Goal: Information Seeking & Learning: Check status

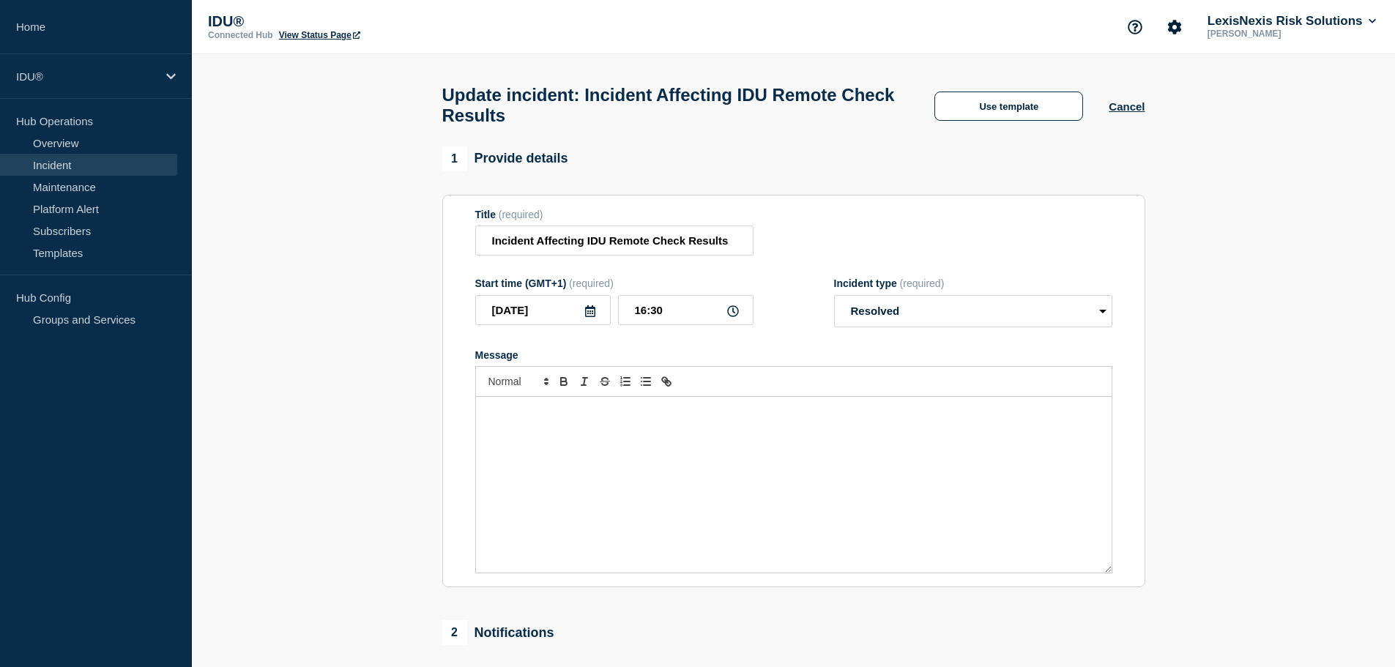
click at [552, 415] on p "Message" at bounding box center [794, 412] width 614 height 13
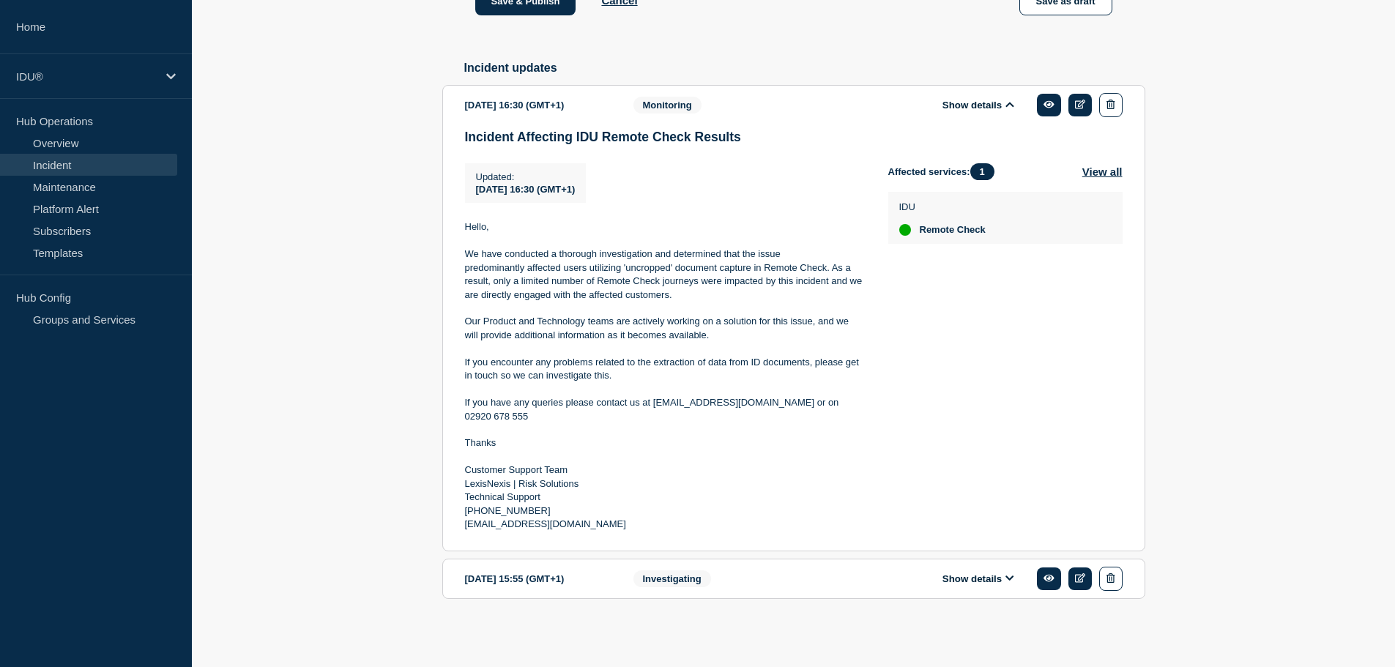
scroll to position [771, 0]
drag, startPoint x: 497, startPoint y: 443, endPoint x: 445, endPoint y: 440, distance: 52.1
click at [445, 440] on section "[DATE] 16:30 (GMT+1) Show details Monitoring Incident Affecting IDU Remote Chec…" at bounding box center [793, 318] width 703 height 467
click at [468, 400] on p "If you have any queries please contact us at [EMAIL_ADDRESS][DOMAIN_NAME] or on…" at bounding box center [665, 409] width 400 height 27
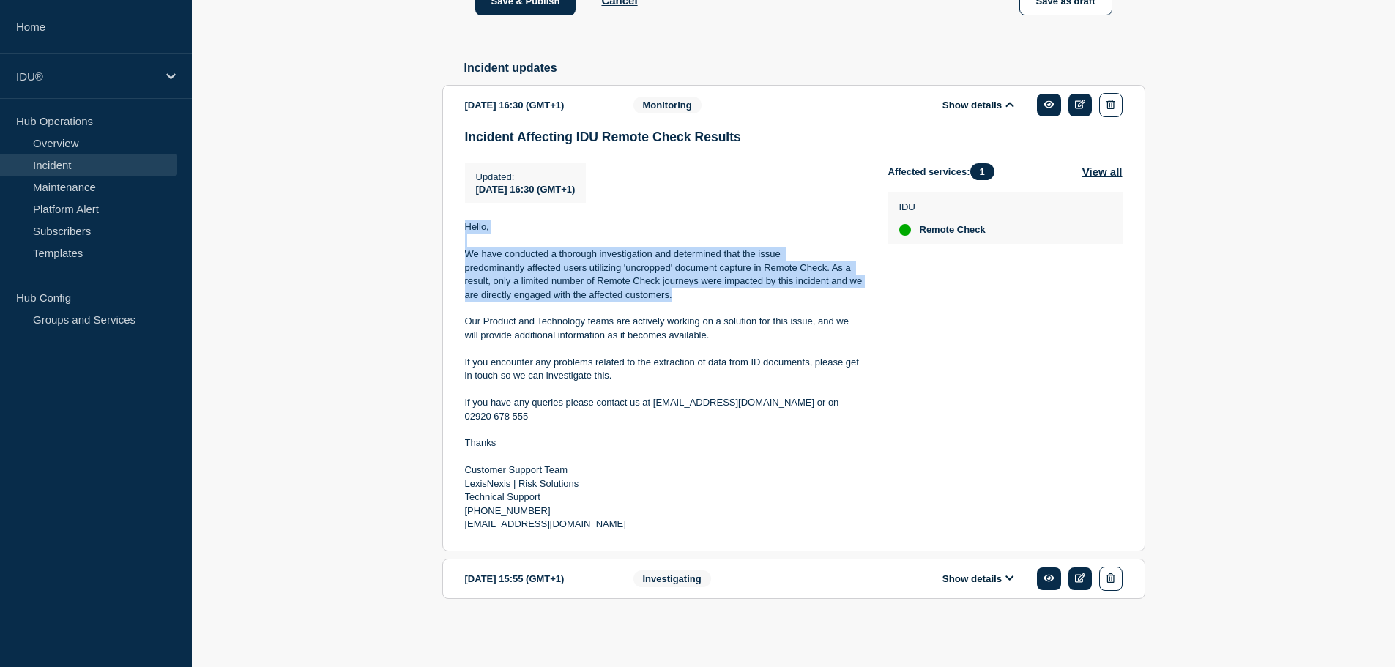
drag, startPoint x: 680, startPoint y: 299, endPoint x: 462, endPoint y: 231, distance: 228.0
click at [462, 231] on section "[DATE] 16:30 (GMT+1) Show details Monitoring Incident Affecting IDU Remote Chec…" at bounding box center [793, 318] width 703 height 467
click at [505, 232] on p "Hello," at bounding box center [665, 226] width 400 height 13
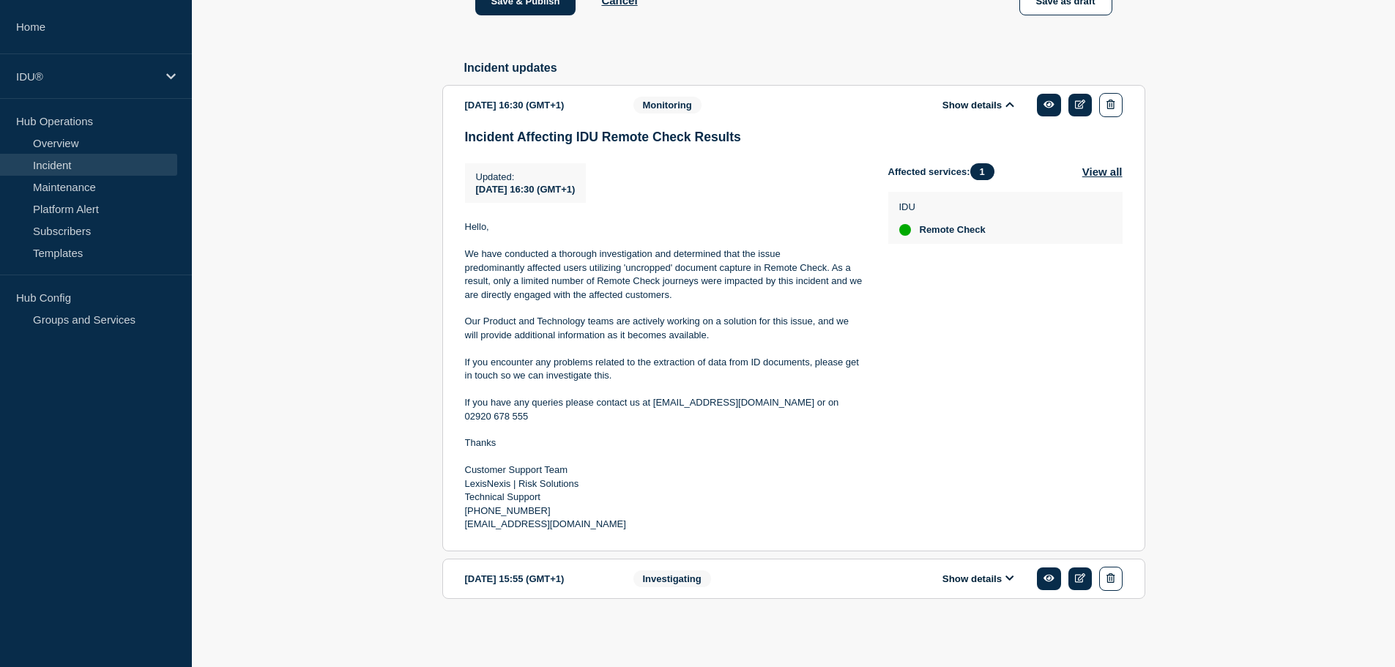
drag, startPoint x: 465, startPoint y: 223, endPoint x: 683, endPoint y: 521, distance: 369.5
click at [683, 521] on div "Hello, We have conducted a thorough investigation and determined that the issue…" at bounding box center [665, 375] width 400 height 311
click at [636, 530] on p "[EMAIL_ADDRESS][DOMAIN_NAME]" at bounding box center [665, 524] width 400 height 13
click at [602, 506] on p "[PHONE_NUMBER]" at bounding box center [665, 511] width 400 height 13
drag, startPoint x: 464, startPoint y: 226, endPoint x: 651, endPoint y: 533, distance: 359.3
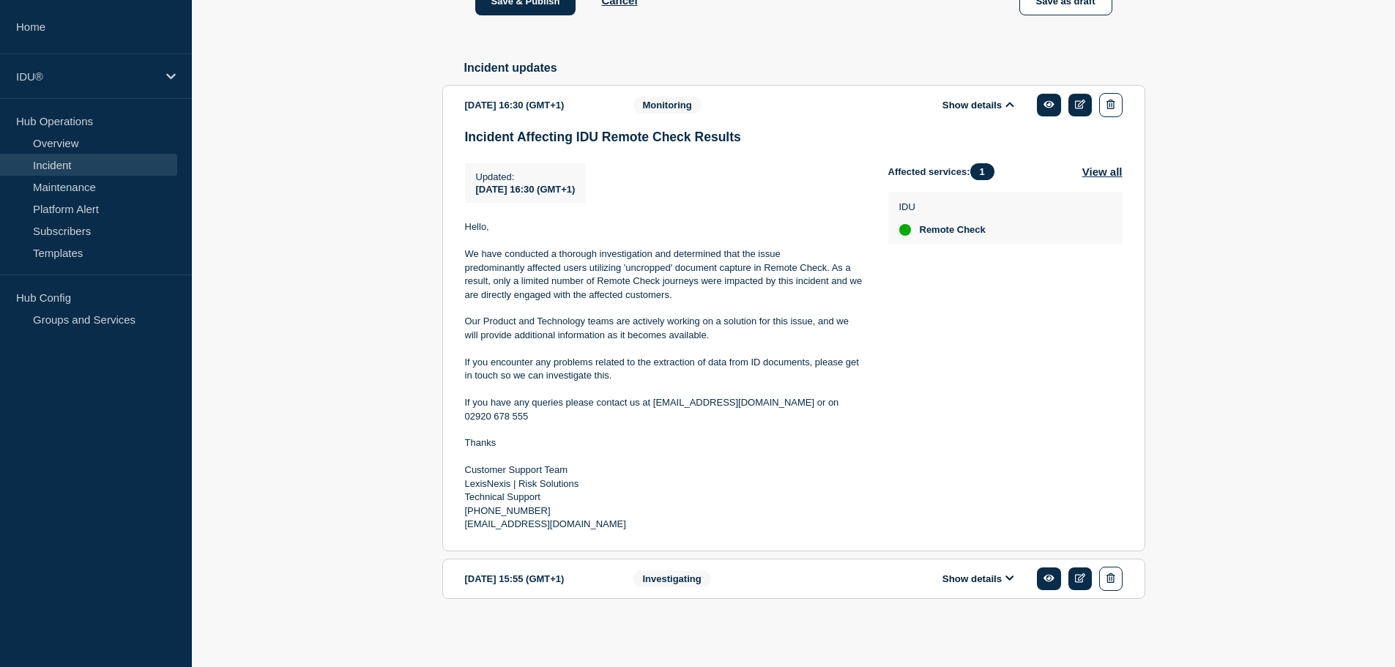
click at [651, 533] on div "Incident Affecting IDU Remote Check Results Updated : [DATE] 16:30 (GMT+1) Upda…" at bounding box center [794, 336] width 658 height 413
